Goal: Transaction & Acquisition: Purchase product/service

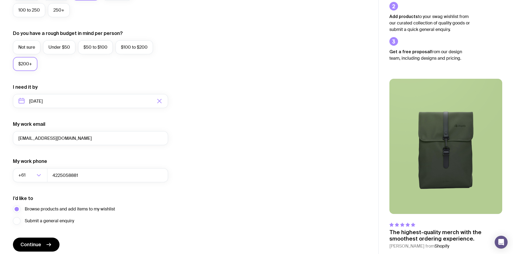
scroll to position [203, 0]
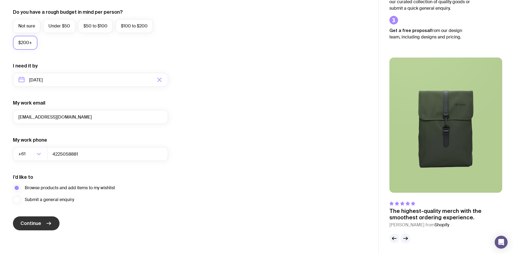
click at [44, 225] on button "Continue" at bounding box center [36, 224] width 47 height 14
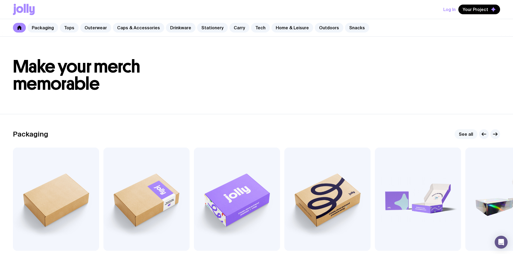
click at [469, 132] on link "See all" at bounding box center [465, 134] width 23 height 10
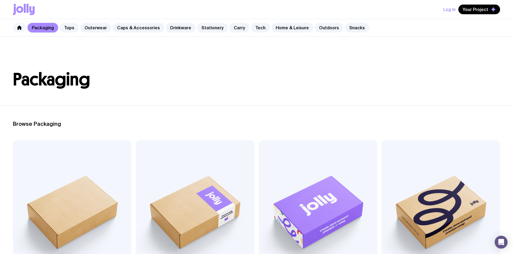
click at [21, 27] on icon at bounding box center [19, 28] width 4 height 4
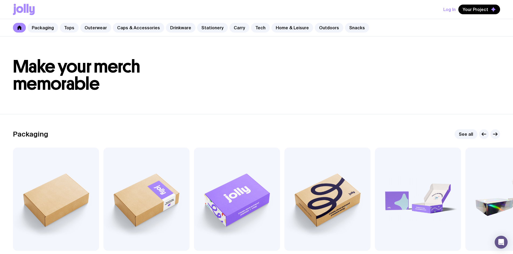
click at [448, 8] on button "Log In" at bounding box center [449, 10] width 12 height 10
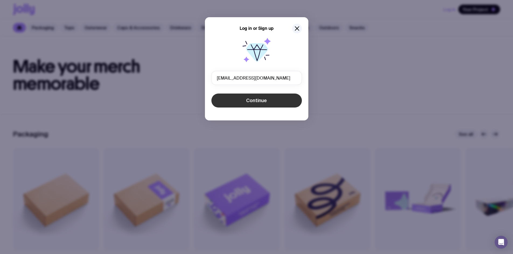
click at [267, 101] on button "Continue" at bounding box center [256, 101] width 90 height 14
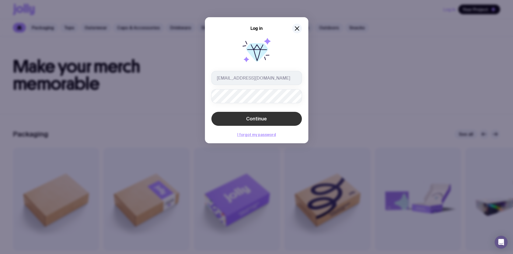
click at [266, 115] on button "Continue" at bounding box center [256, 119] width 90 height 14
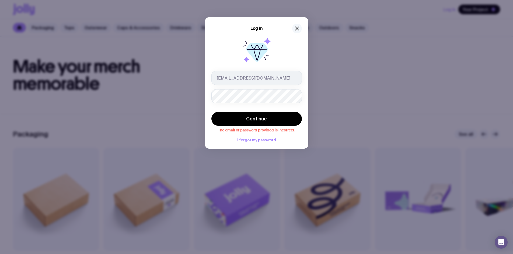
click at [298, 24] on button "button" at bounding box center [297, 29] width 10 height 10
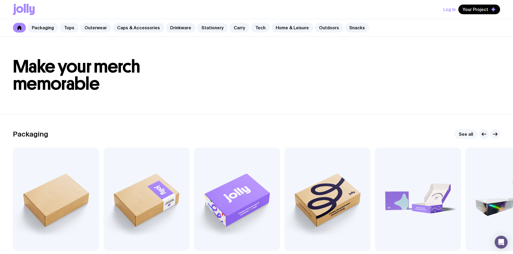
click at [466, 134] on link "See all" at bounding box center [465, 134] width 23 height 10
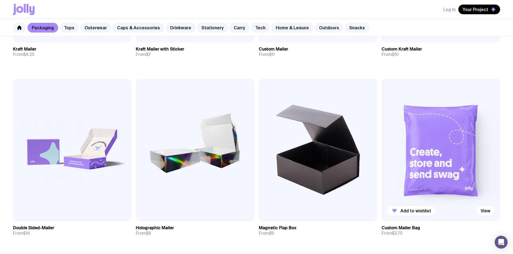
scroll to position [219, 0]
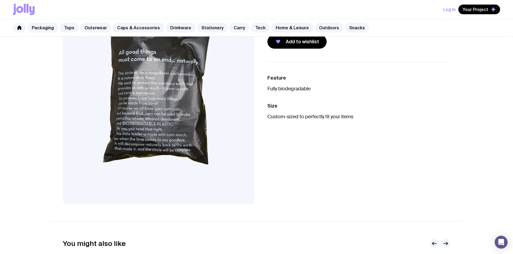
scroll to position [27, 0]
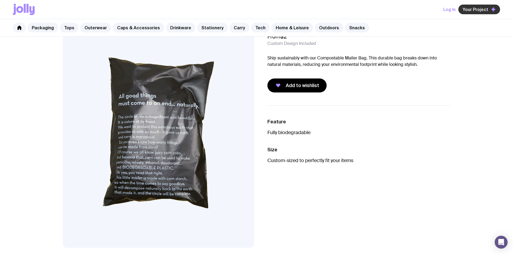
click at [488, 12] on button "Your Project" at bounding box center [479, 10] width 42 height 10
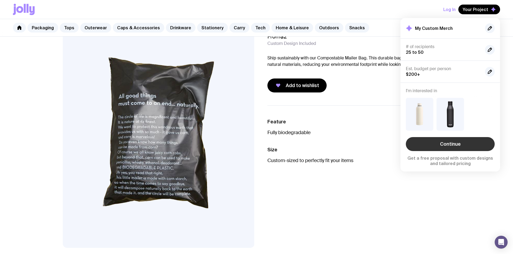
click at [463, 142] on link "Continue" at bounding box center [450, 144] width 89 height 14
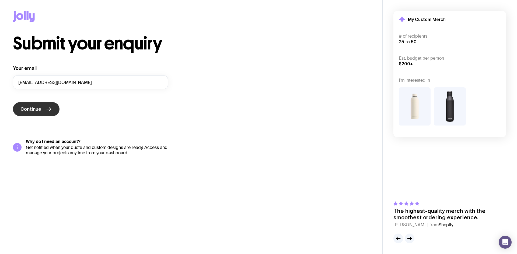
click at [57, 110] on button "Continue" at bounding box center [36, 109] width 47 height 14
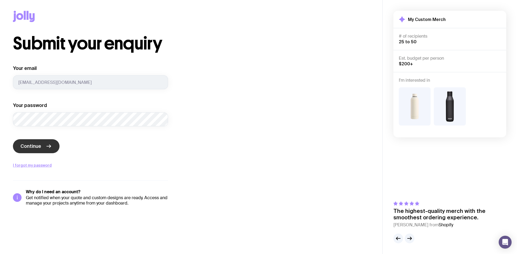
click at [55, 146] on button "Continue" at bounding box center [36, 146] width 47 height 14
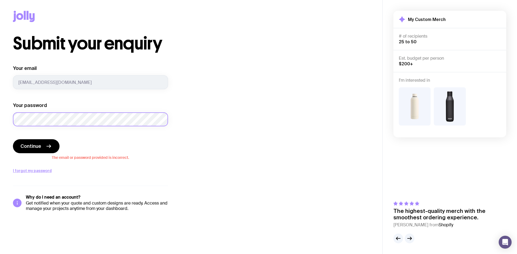
click at [0, 87] on html "Submit your enquiry Your email [PERSON_NAME][EMAIL_ADDRESS][DOMAIN_NAME] Your p…" at bounding box center [258, 127] width 517 height 254
click at [40, 150] on button "Continue" at bounding box center [36, 146] width 47 height 14
click at [44, 167] on div "Your email [PERSON_NAME][EMAIL_ADDRESS][DOMAIN_NAME] Your password Continue The…" at bounding box center [90, 119] width 155 height 108
click at [42, 172] on button "I forgot my password" at bounding box center [32, 171] width 39 height 4
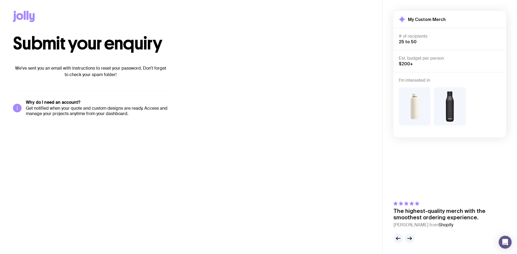
click at [414, 238] on div at bounding box center [449, 239] width 113 height 10
click at [412, 238] on button "button" at bounding box center [409, 239] width 10 height 10
click at [412, 238] on icon "button" at bounding box center [409, 238] width 6 height 6
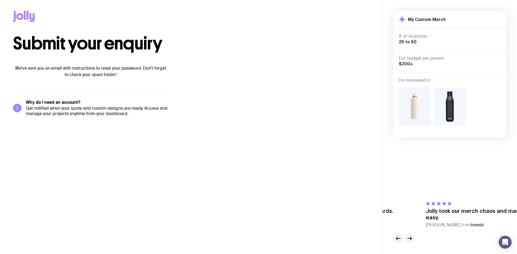
click at [412, 238] on icon "button" at bounding box center [409, 238] width 6 height 6
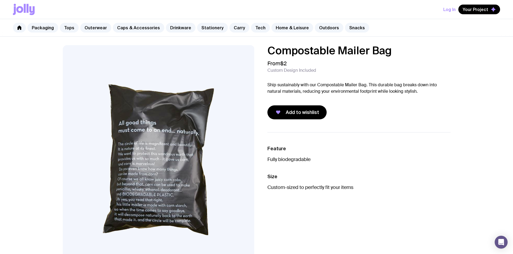
click at [452, 10] on button "Log In" at bounding box center [449, 10] width 12 height 10
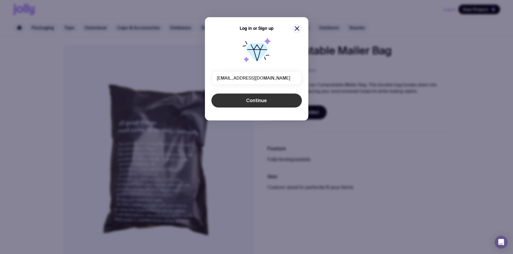
click at [256, 103] on span "Continue" at bounding box center [256, 100] width 21 height 6
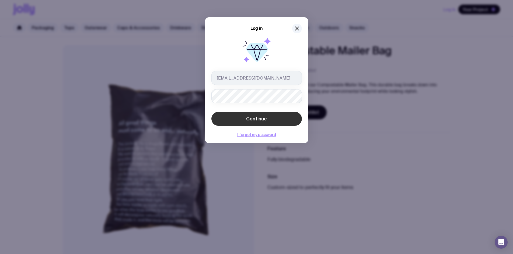
click at [266, 121] on span "Continue" at bounding box center [256, 119] width 21 height 6
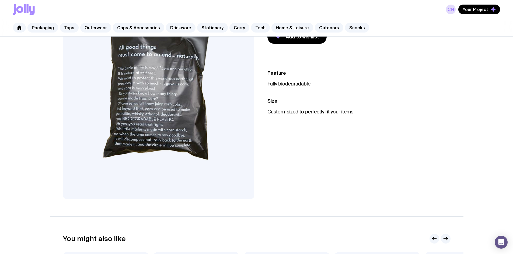
scroll to position [17, 0]
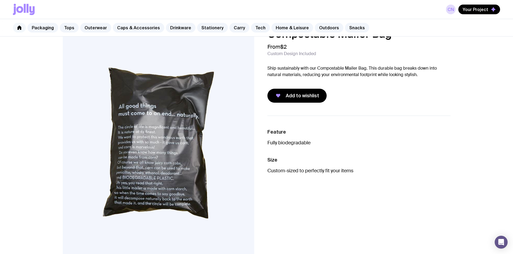
click at [20, 27] on icon at bounding box center [19, 28] width 4 height 4
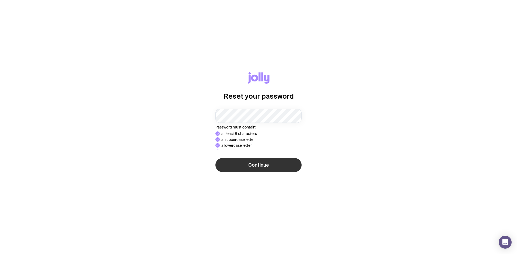
click at [273, 175] on div "Reset your password Password must contain: at least 8 characters an uppercase l…" at bounding box center [258, 127] width 491 height 110
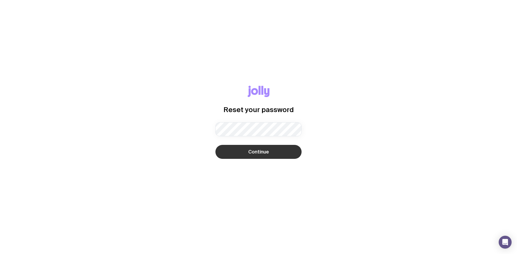
click at [259, 152] on span "Continue" at bounding box center [258, 152] width 21 height 6
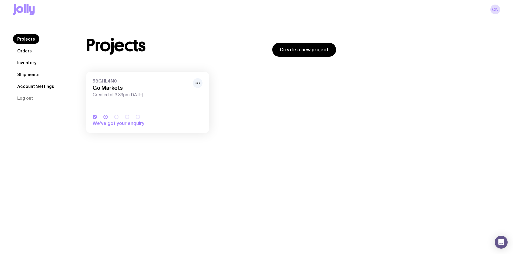
click at [24, 39] on link "Projects" at bounding box center [26, 39] width 26 height 10
click at [171, 104] on link "58GHL4N0 Go Markets Created at 3:33pm[DATE] We’ve got your enquiry" at bounding box center [147, 102] width 123 height 61
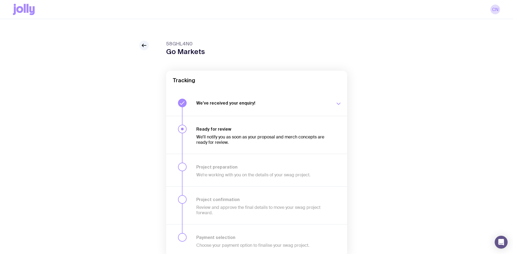
click at [228, 144] on p "We’ll notify you as soon as your proposal and merch concepts are ready for revi…" at bounding box center [262, 140] width 132 height 11
click at [143, 45] on icon at bounding box center [144, 45] width 4 height 0
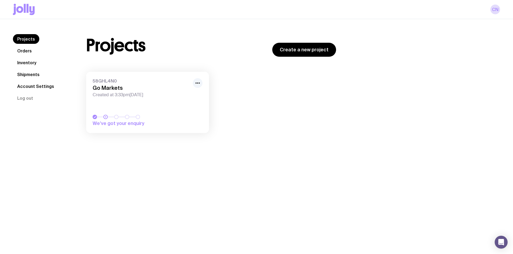
click at [28, 64] on link "Inventory" at bounding box center [27, 63] width 28 height 10
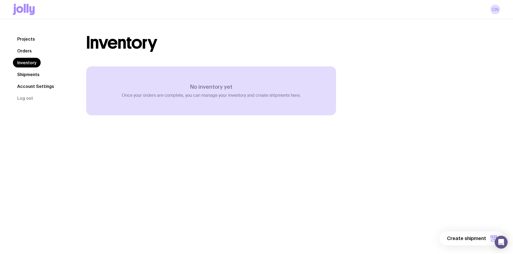
click at [31, 74] on link "Shipments" at bounding box center [28, 75] width 31 height 10
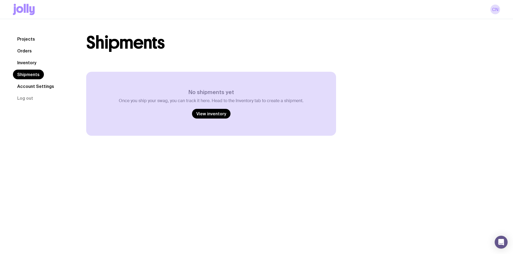
click at [24, 38] on link "Projects" at bounding box center [26, 39] width 26 height 10
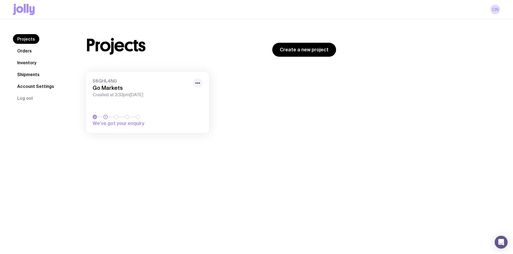
click at [23, 55] on link "Orders" at bounding box center [24, 51] width 23 height 10
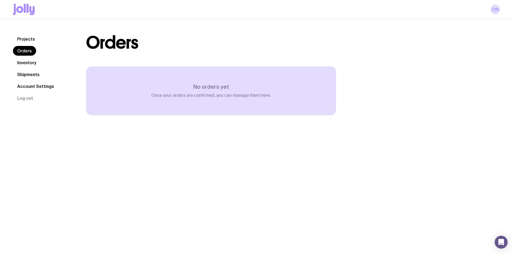
click at [27, 64] on link "Inventory" at bounding box center [27, 63] width 28 height 10
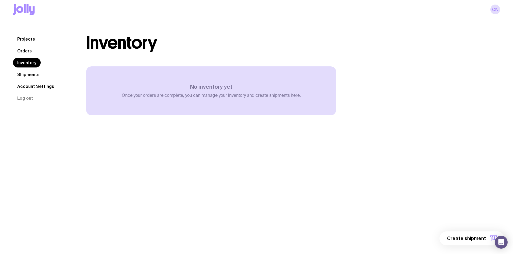
click at [31, 73] on link "Shipments" at bounding box center [28, 75] width 31 height 10
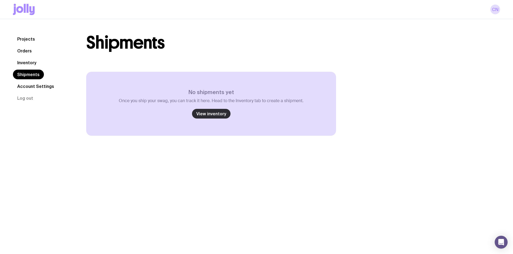
click at [206, 113] on link "View inventory" at bounding box center [211, 114] width 38 height 10
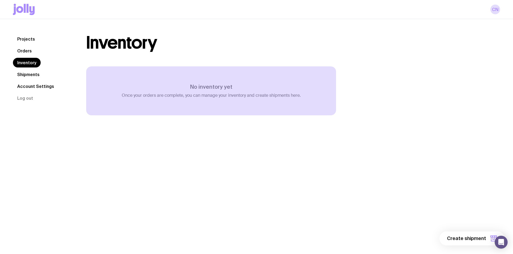
click at [467, 238] on span "Create shipment" at bounding box center [466, 238] width 39 height 6
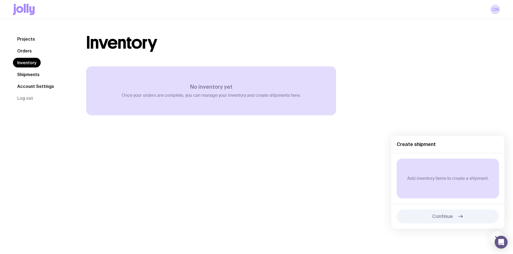
click at [378, 112] on div "Inventory No inventory yet Once your orders are complete, you can manage your i…" at bounding box center [286, 85] width 427 height 103
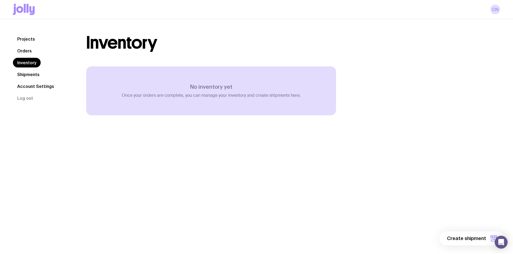
click at [379, 112] on div "Inventory No inventory yet Once your orders are complete, you can manage your i…" at bounding box center [286, 85] width 427 height 103
click at [17, 39] on link "Projects" at bounding box center [26, 39] width 26 height 10
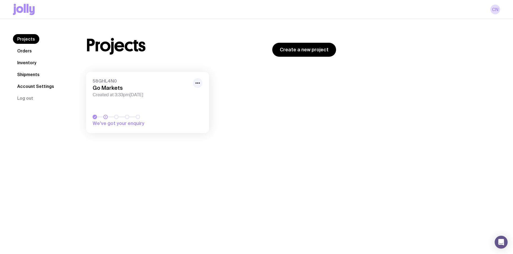
click at [28, 12] on icon at bounding box center [28, 8] width 2 height 9
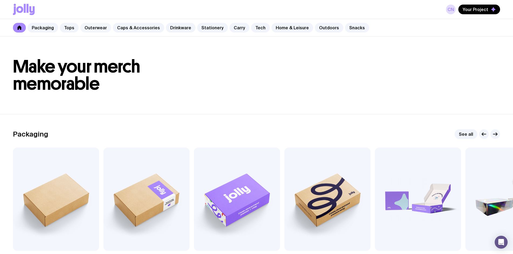
click at [95, 28] on link "Outerwear" at bounding box center [95, 28] width 31 height 10
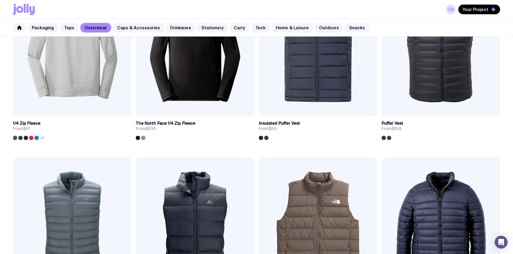
scroll to position [323, 0]
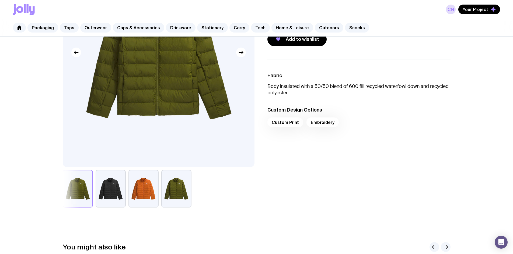
scroll to position [27, 0]
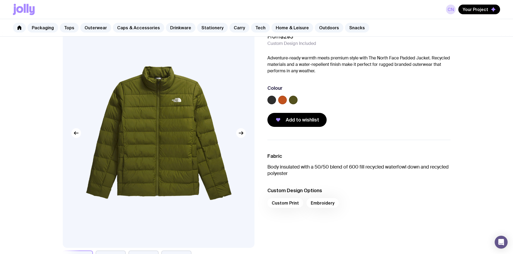
click at [293, 99] on label at bounding box center [293, 100] width 9 height 9
click at [0, 0] on input "radio" at bounding box center [0, 0] width 0 height 0
click at [280, 101] on label at bounding box center [282, 100] width 9 height 9
click at [0, 0] on input "radio" at bounding box center [0, 0] width 0 height 0
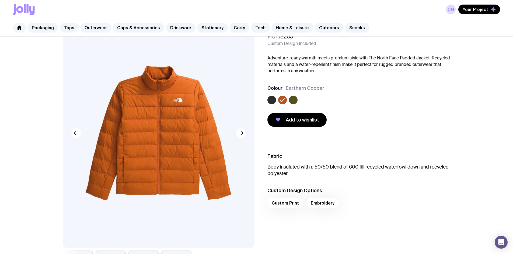
click at [270, 99] on label at bounding box center [271, 100] width 9 height 9
click at [0, 0] on input "radio" at bounding box center [0, 0] width 0 height 0
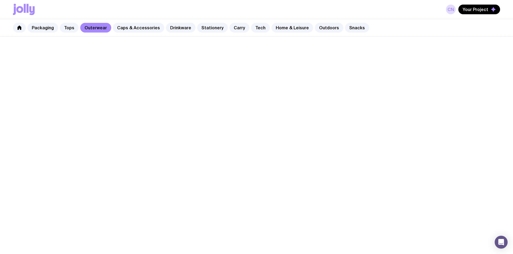
scroll to position [323, 0]
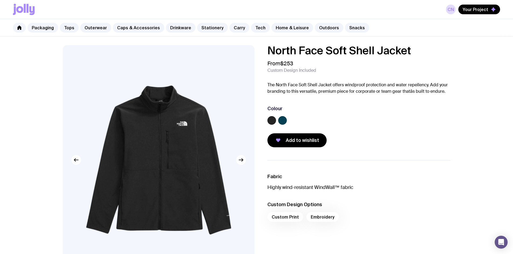
click at [286, 122] on div at bounding box center [282, 120] width 9 height 9
click at [285, 122] on label at bounding box center [282, 120] width 9 height 9
click at [0, 0] on input "radio" at bounding box center [0, 0] width 0 height 0
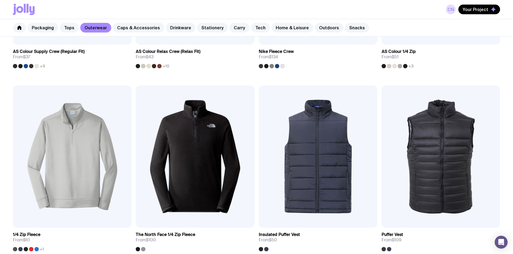
scroll to position [188, 0]
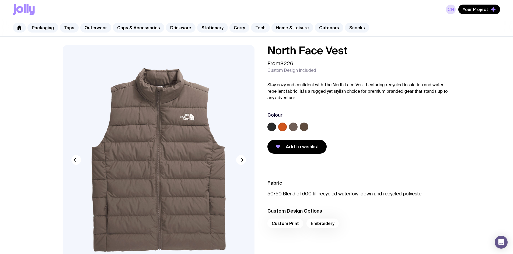
click at [270, 127] on label at bounding box center [271, 127] width 9 height 9
click at [0, 0] on input "radio" at bounding box center [0, 0] width 0 height 0
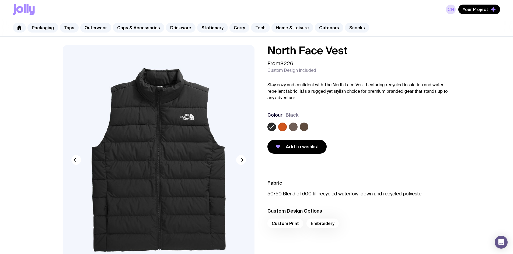
click at [297, 129] on label at bounding box center [293, 127] width 9 height 9
click at [0, 0] on input "radio" at bounding box center [0, 0] width 0 height 0
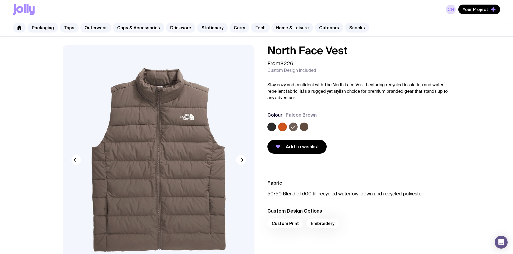
click at [307, 126] on label at bounding box center [304, 127] width 9 height 9
click at [0, 0] on input "radio" at bounding box center [0, 0] width 0 height 0
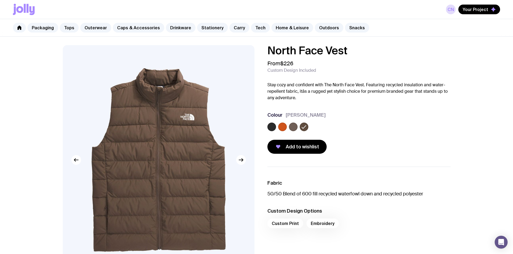
click at [293, 127] on label at bounding box center [293, 127] width 9 height 9
click at [0, 0] on input "radio" at bounding box center [0, 0] width 0 height 0
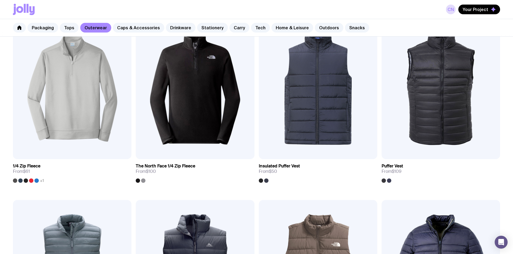
scroll to position [242, 0]
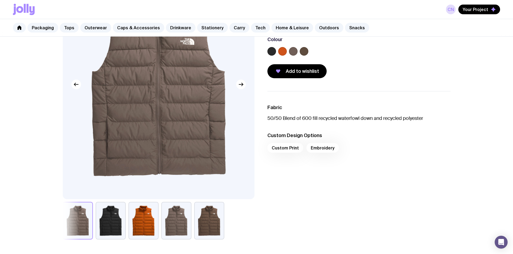
scroll to position [81, 0]
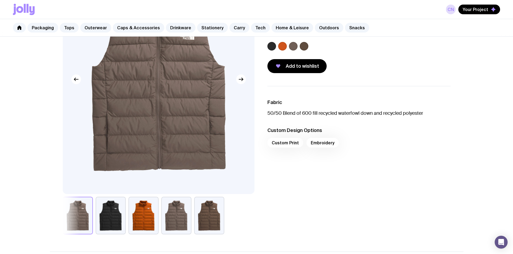
click at [112, 212] on button "button" at bounding box center [111, 216] width 30 height 38
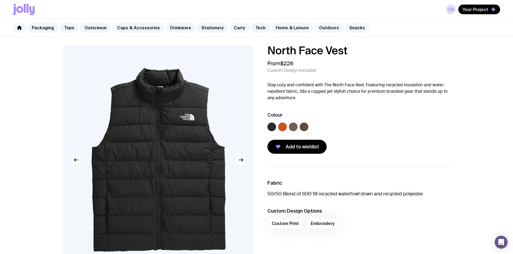
scroll to position [27, 0]
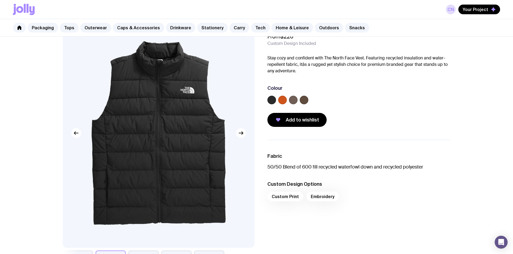
click at [293, 101] on label at bounding box center [293, 100] width 9 height 9
click at [0, 0] on input "radio" at bounding box center [0, 0] width 0 height 0
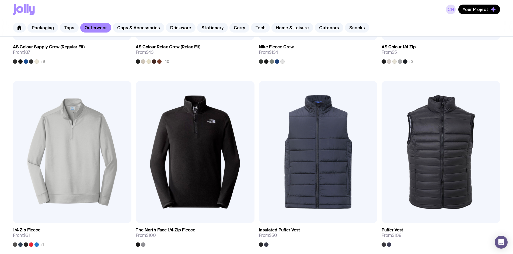
scroll to position [296, 0]
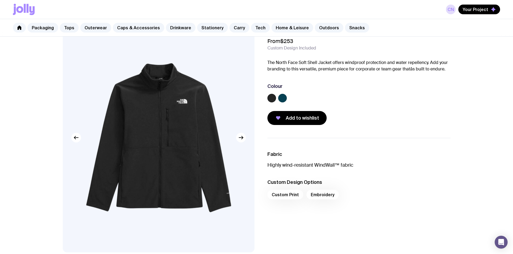
scroll to position [27, 0]
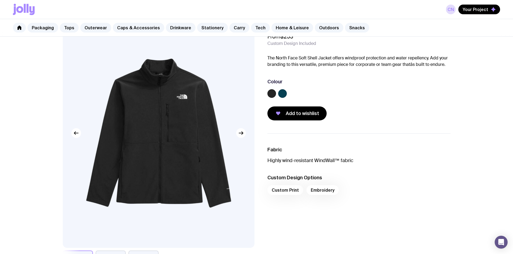
click at [283, 92] on label at bounding box center [282, 93] width 9 height 9
click at [0, 0] on input "radio" at bounding box center [0, 0] width 0 height 0
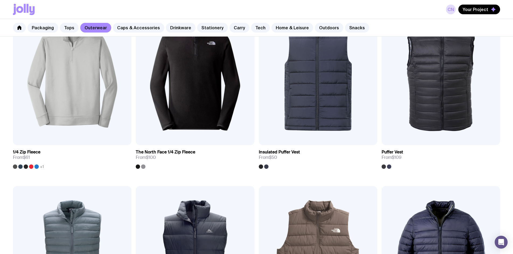
scroll to position [350, 0]
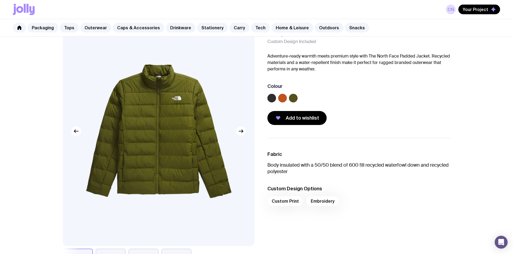
scroll to position [27, 0]
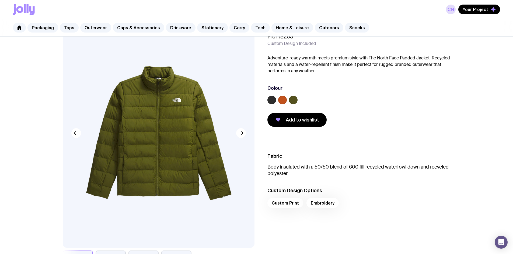
click at [270, 100] on label at bounding box center [271, 100] width 9 height 9
click at [0, 0] on input "radio" at bounding box center [0, 0] width 0 height 0
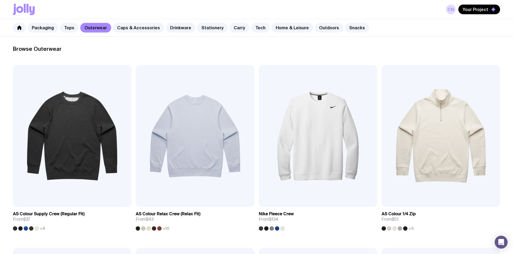
scroll to position [81, 0]
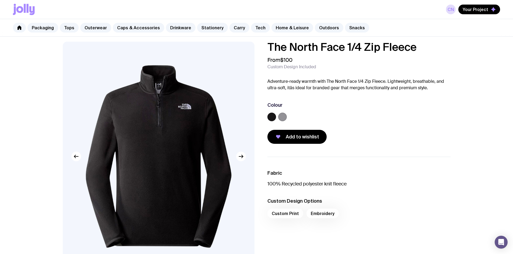
scroll to position [27, 0]
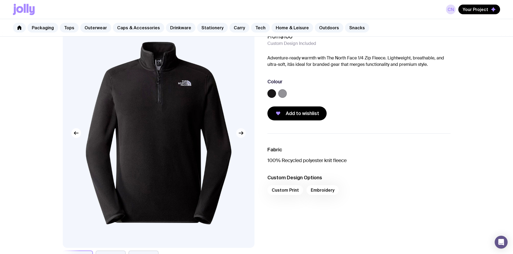
click at [241, 134] on icon "button" at bounding box center [241, 133] width 6 height 6
click at [282, 94] on label at bounding box center [282, 93] width 9 height 9
click at [0, 0] on input "radio" at bounding box center [0, 0] width 0 height 0
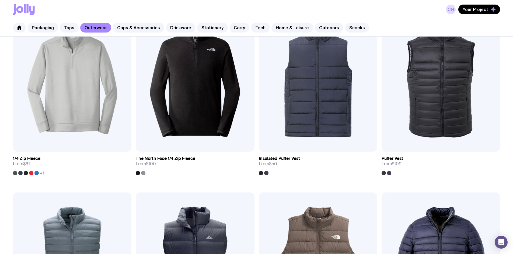
scroll to position [308, 0]
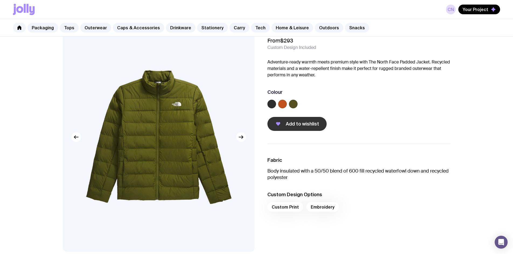
scroll to position [54, 0]
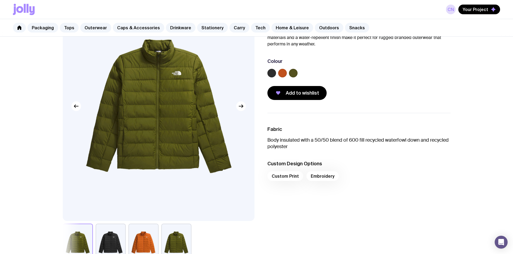
click at [270, 75] on label at bounding box center [271, 73] width 9 height 9
click at [0, 0] on input "radio" at bounding box center [0, 0] width 0 height 0
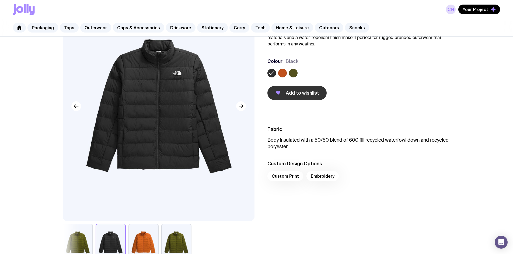
click at [305, 92] on span "Add to wishlist" at bounding box center [302, 93] width 33 height 6
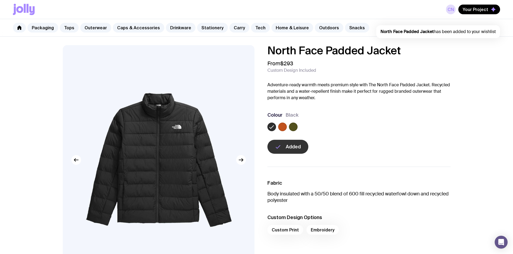
scroll to position [108, 0]
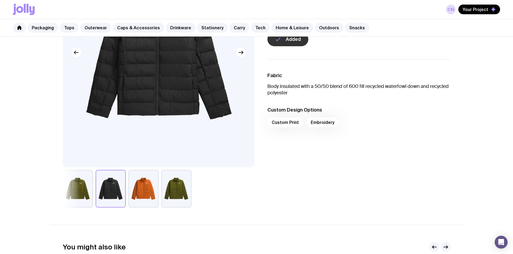
click at [319, 122] on div "Custom Print Embroidery" at bounding box center [358, 124] width 183 height 13
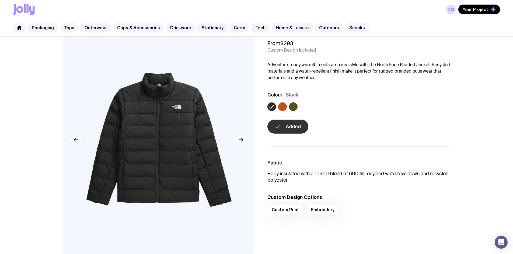
scroll to position [0, 0]
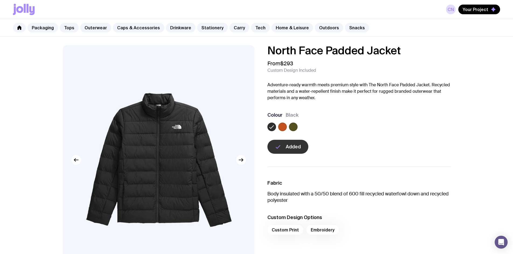
click at [280, 231] on div "Custom Print Embroidery" at bounding box center [358, 231] width 183 height 13
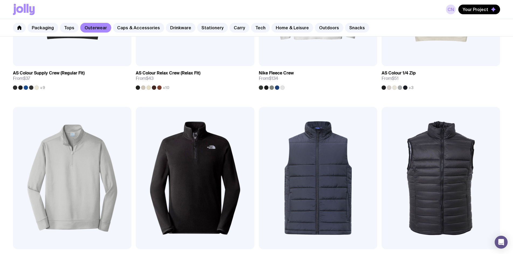
scroll to position [200, 0]
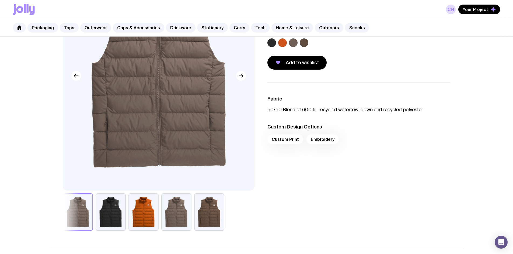
scroll to position [54, 0]
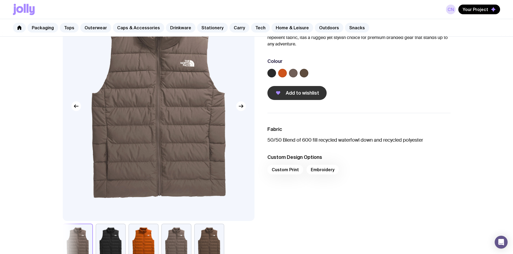
click at [306, 94] on span "Add to wishlist" at bounding box center [302, 93] width 33 height 6
click at [270, 74] on label at bounding box center [271, 73] width 9 height 9
click at [0, 0] on input "radio" at bounding box center [0, 0] width 0 height 0
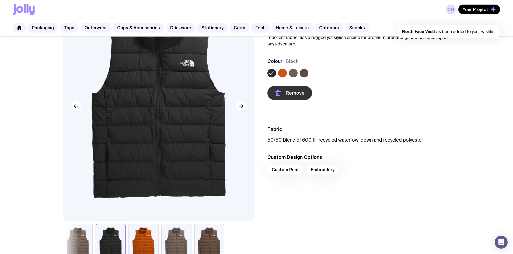
click at [281, 94] on button "Remove" at bounding box center [289, 93] width 45 height 14
click at [294, 92] on span "Add to wishlist" at bounding box center [302, 93] width 33 height 6
click at [293, 73] on label at bounding box center [293, 73] width 9 height 9
click at [0, 0] on input "radio" at bounding box center [0, 0] width 0 height 0
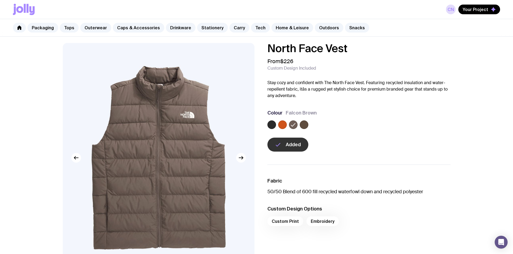
scroll to position [0, 0]
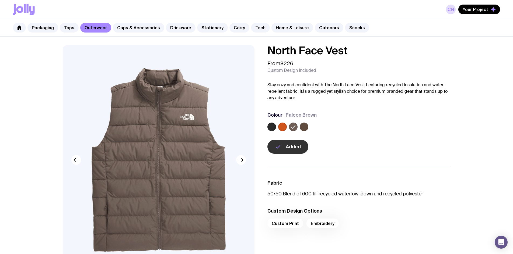
scroll to position [200, 0]
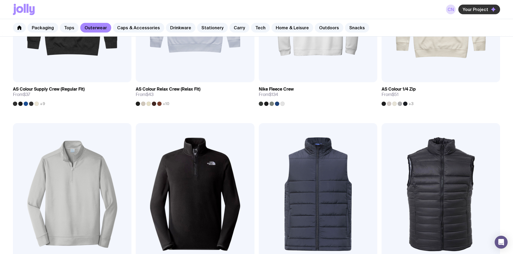
click at [484, 9] on span "Your Project" at bounding box center [475, 9] width 26 height 5
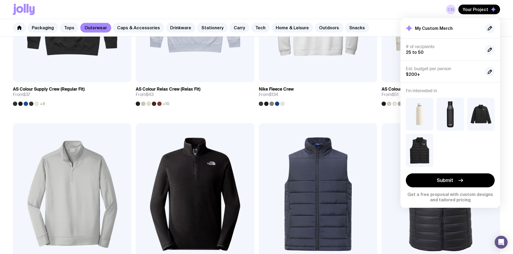
click at [372, 16] on div "CN Your Project My Custom Merch # of recipients 25 to 50 Est. budget per person…" at bounding box center [256, 9] width 487 height 19
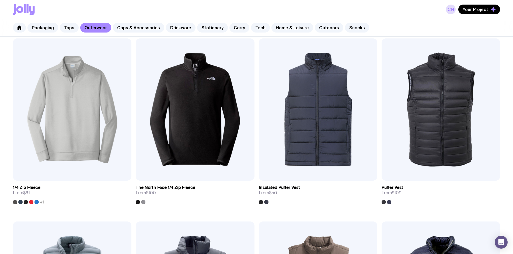
scroll to position [361, 0]
